Goal: Task Accomplishment & Management: Use online tool/utility

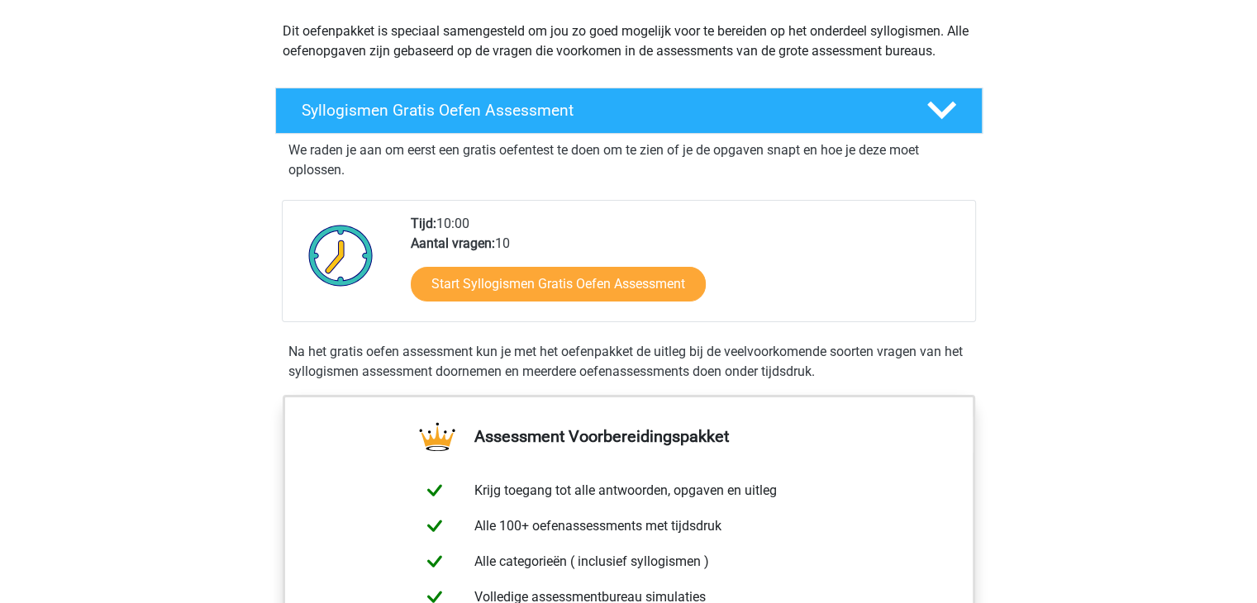
scroll to position [241, 0]
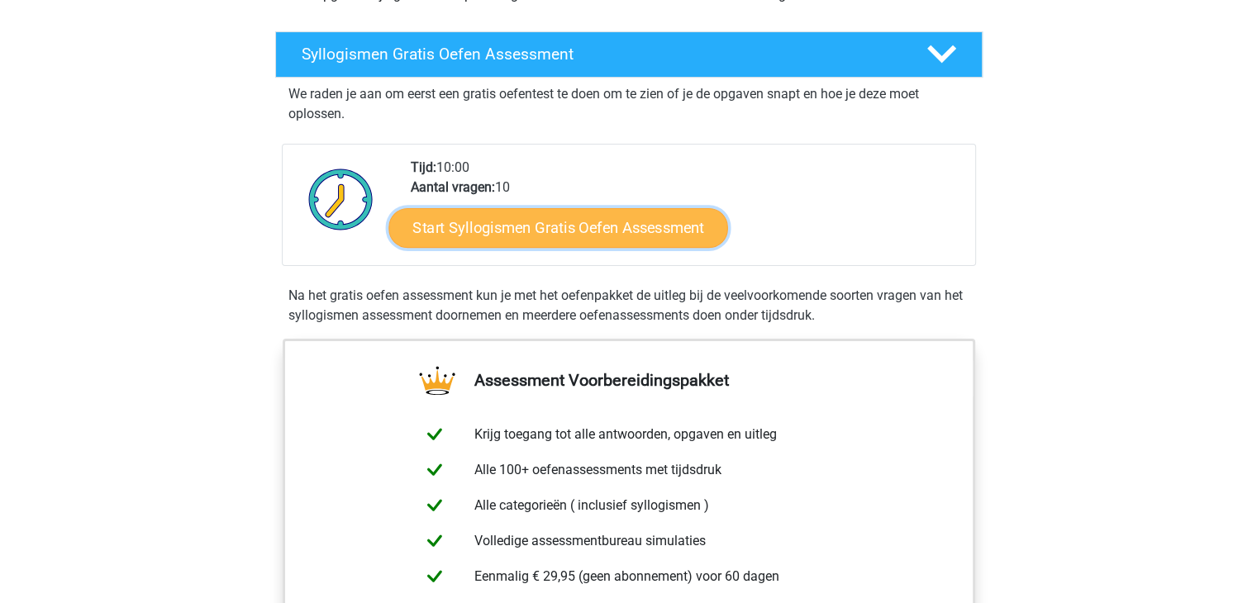
click at [572, 236] on link "Start Syllogismen Gratis Oefen Assessment" at bounding box center [558, 227] width 340 height 40
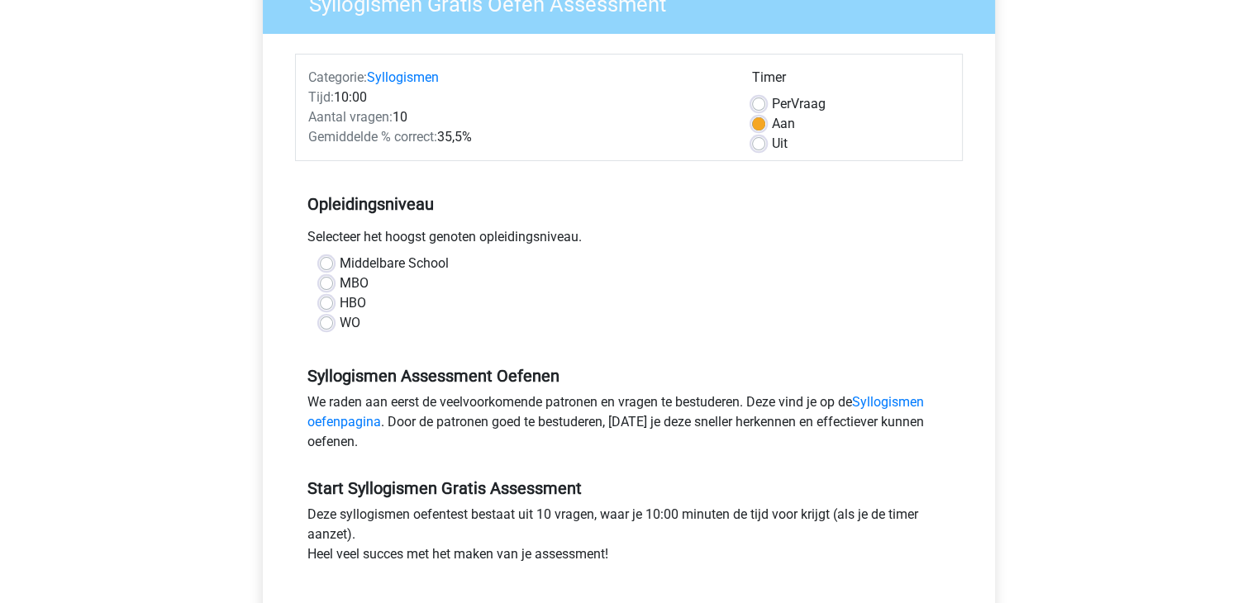
scroll to position [165, 0]
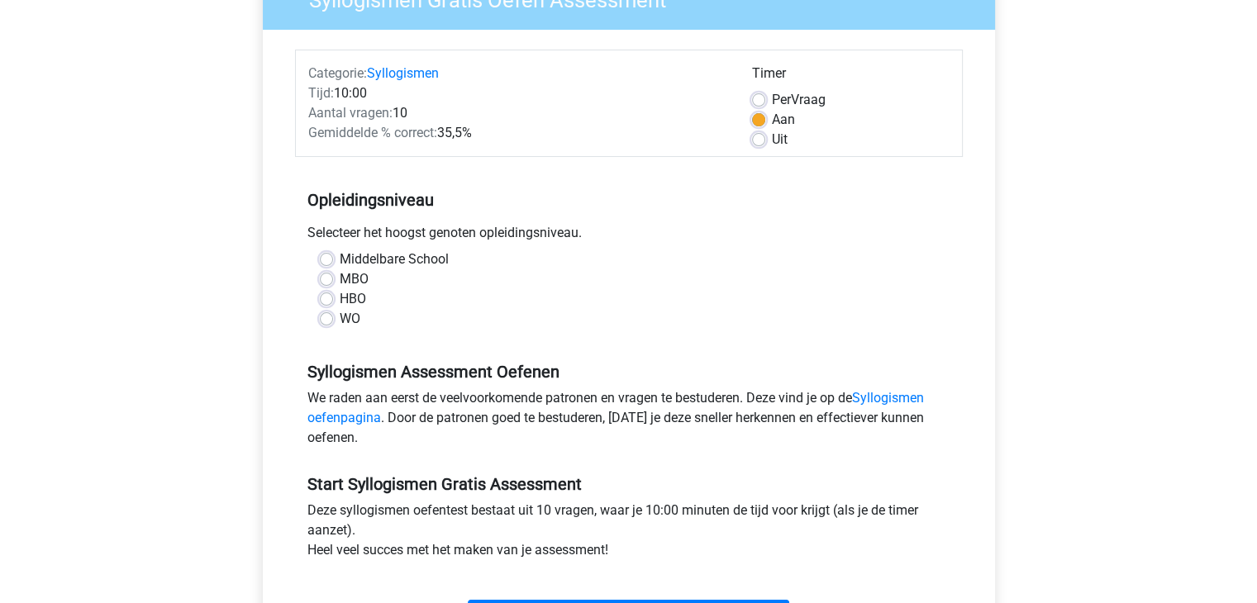
click at [337, 320] on div "WO" at bounding box center [629, 319] width 618 height 20
click at [340, 318] on label "WO" at bounding box center [350, 319] width 21 height 20
click at [331, 318] on input "WO" at bounding box center [326, 317] width 13 height 17
radio input "true"
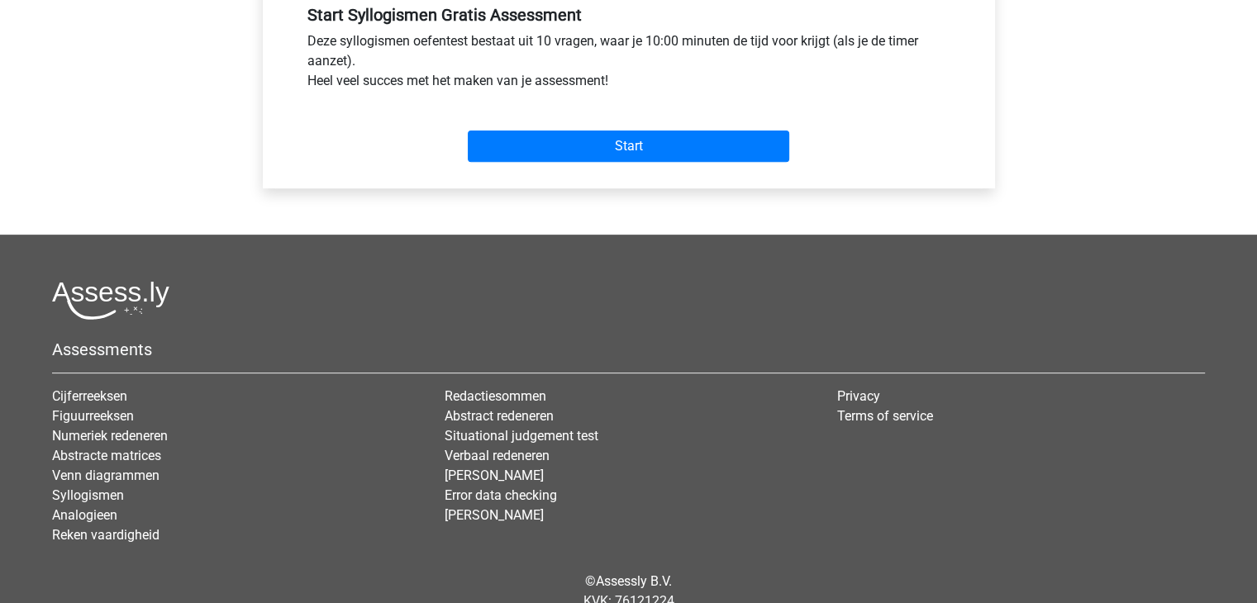
scroll to position [636, 0]
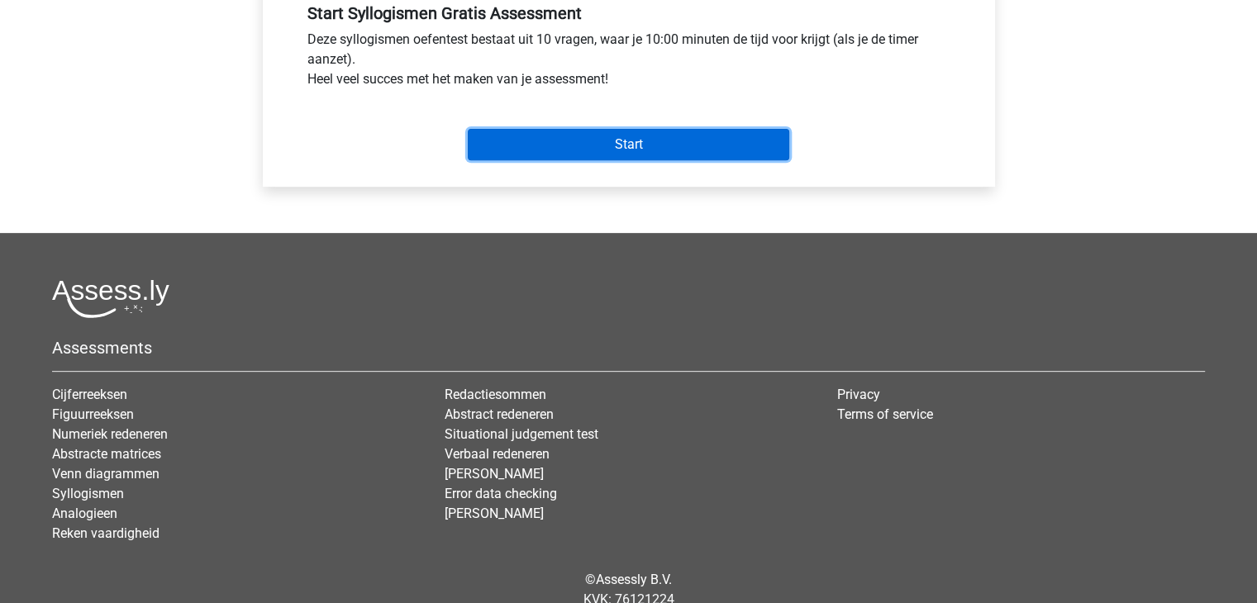
click at [646, 155] on input "Start" at bounding box center [628, 144] width 321 height 31
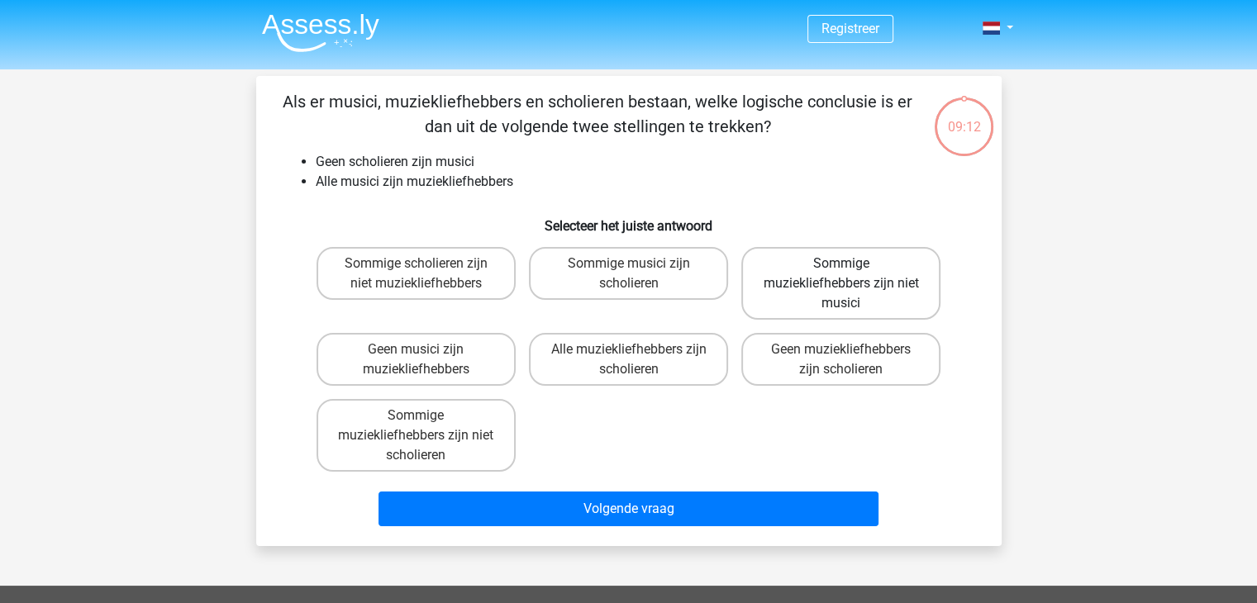
click at [855, 254] on label "Sommige muziekliefhebbers zijn niet musici" at bounding box center [840, 283] width 199 height 73
click at [852, 264] on input "Sommige muziekliefhebbers zijn niet musici" at bounding box center [846, 269] width 11 height 11
radio input "true"
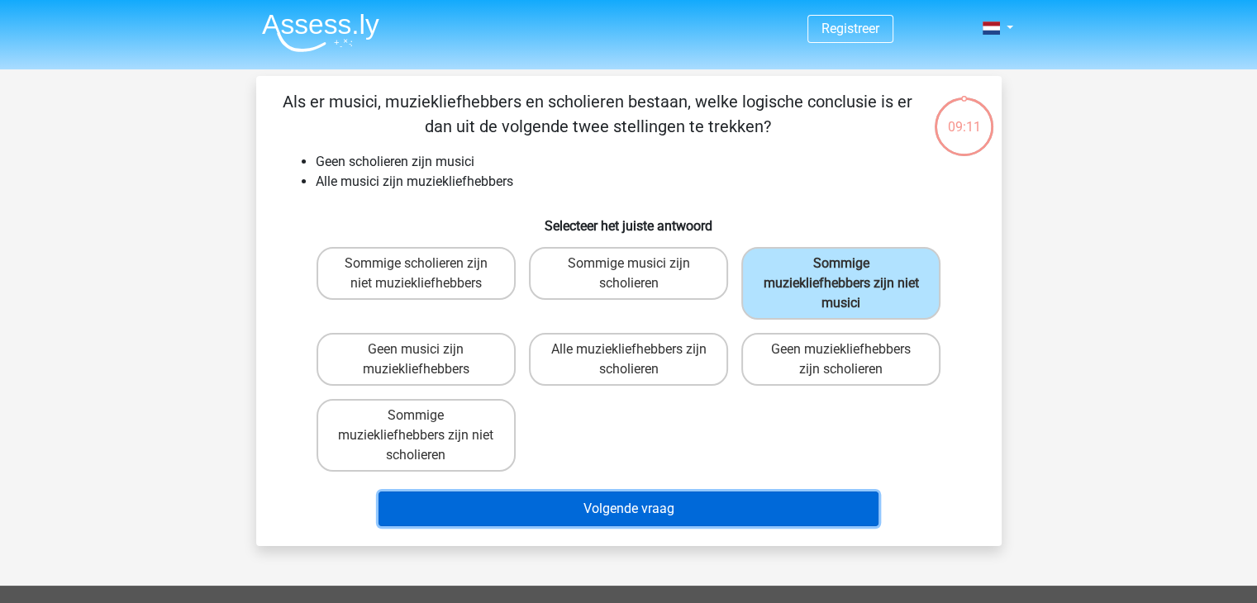
click at [742, 492] on button "Volgende vraag" at bounding box center [628, 509] width 500 height 35
